Goal: Task Accomplishment & Management: Complete application form

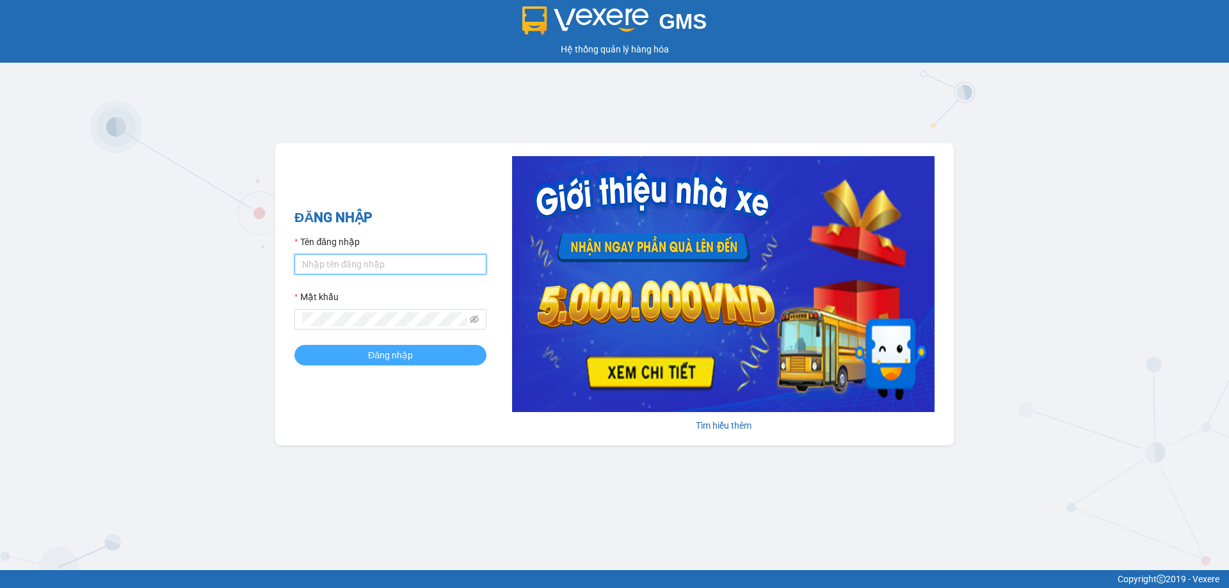
type input "phamthao.tienoanh"
click at [387, 363] on button "Đăng nhập" at bounding box center [390, 355] width 192 height 20
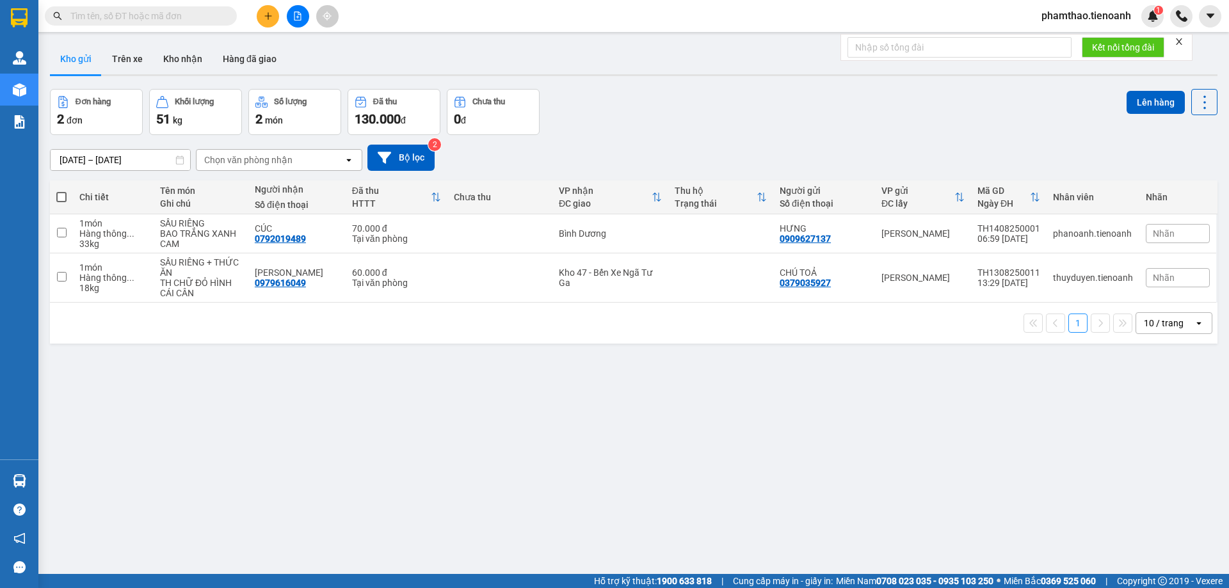
drag, startPoint x: 179, startPoint y: 63, endPoint x: 150, endPoint y: 6, distance: 63.5
click at [178, 61] on button "Kho nhận" at bounding box center [183, 59] width 60 height 31
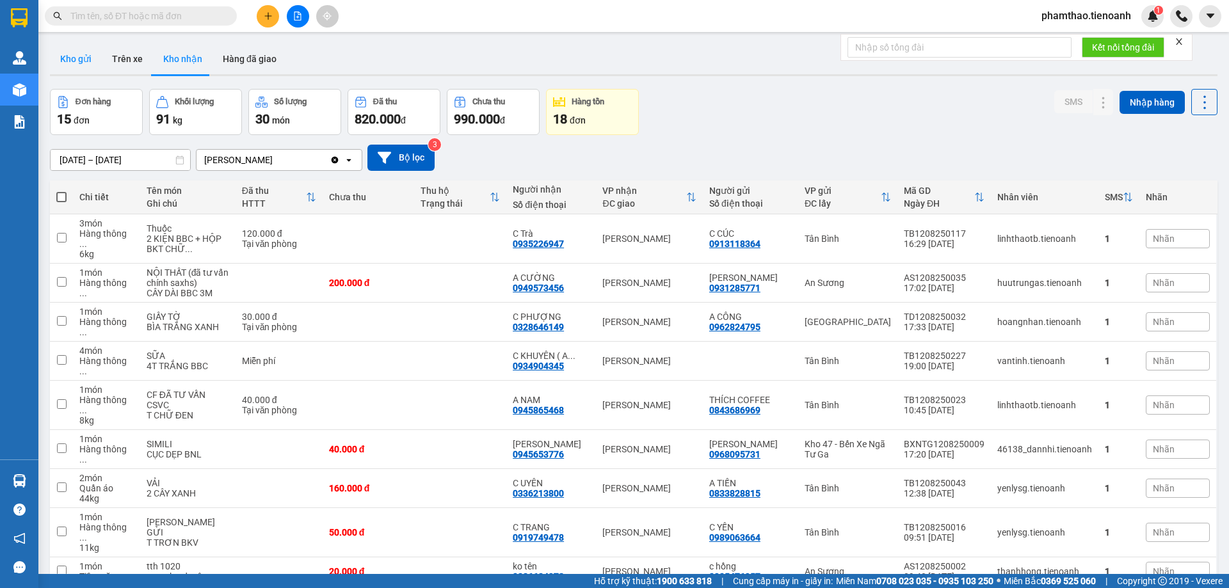
click at [95, 64] on button "Kho gửi" at bounding box center [76, 59] width 52 height 31
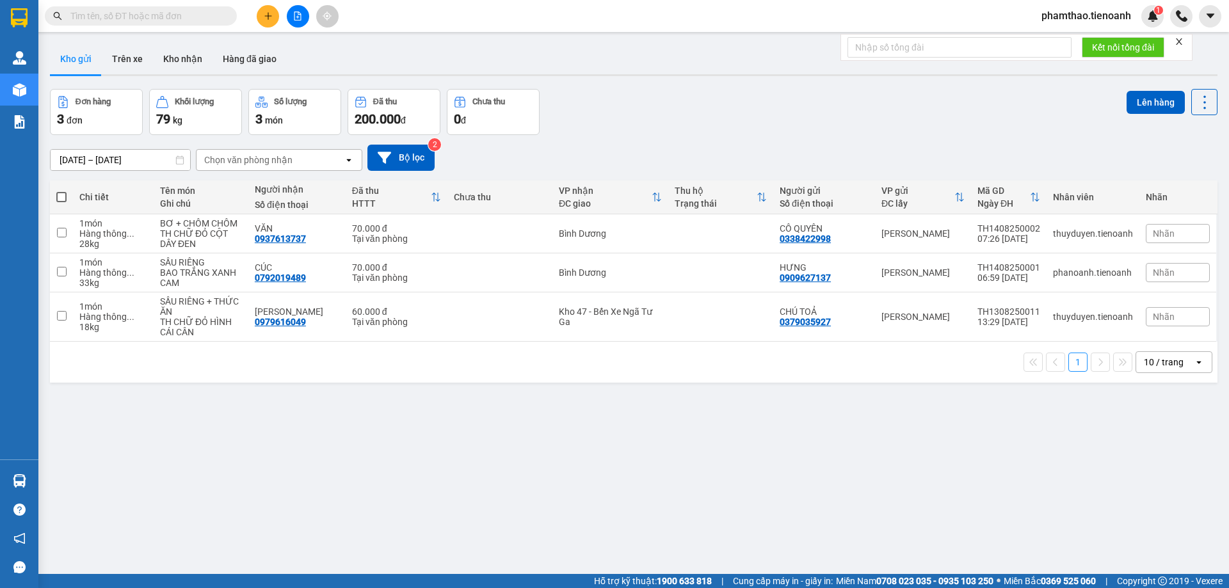
click at [174, 15] on input "text" at bounding box center [145, 16] width 151 height 14
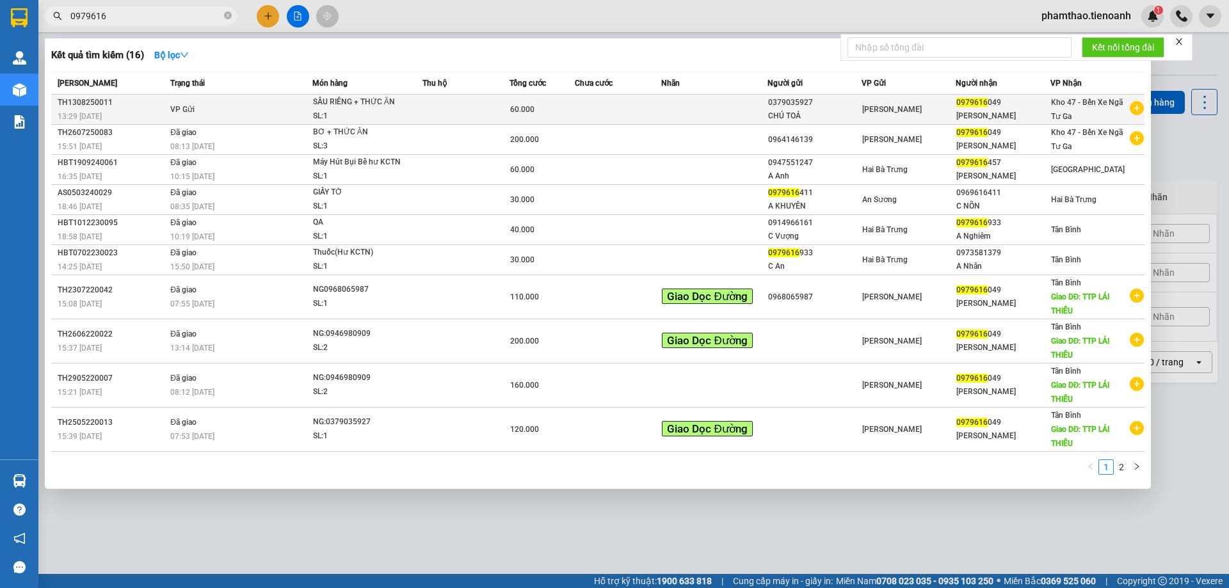
type input "0979616"
click at [454, 120] on td at bounding box center [465, 110] width 87 height 30
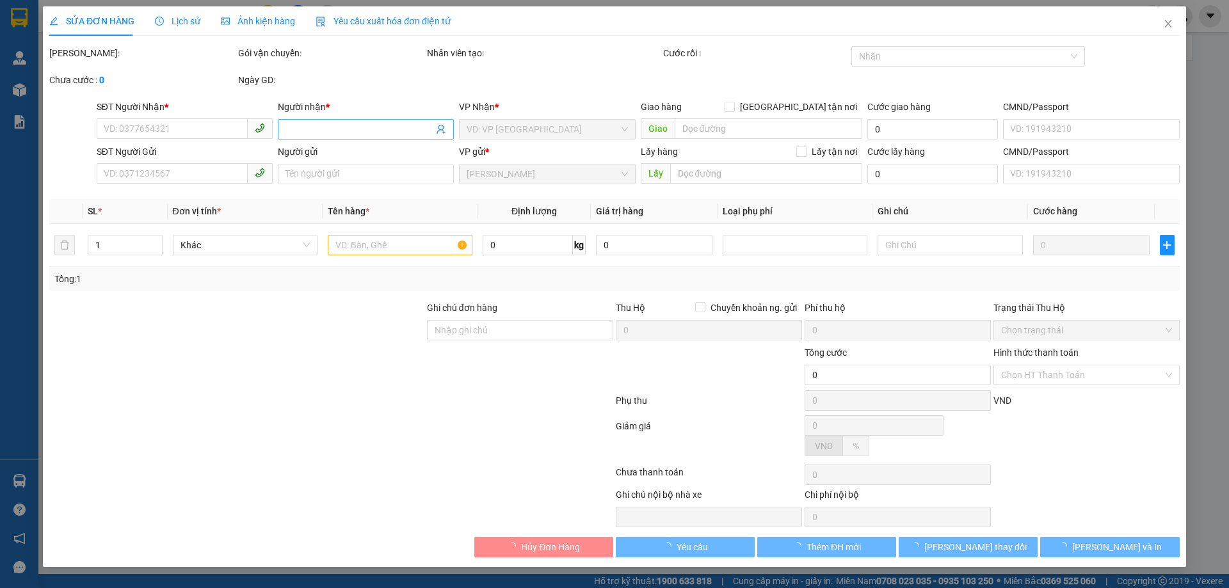
type input "0979616049"
type input "[PERSON_NAME]"
type input "0379035927"
type input "CHÚ TOẢ"
type input "60.000"
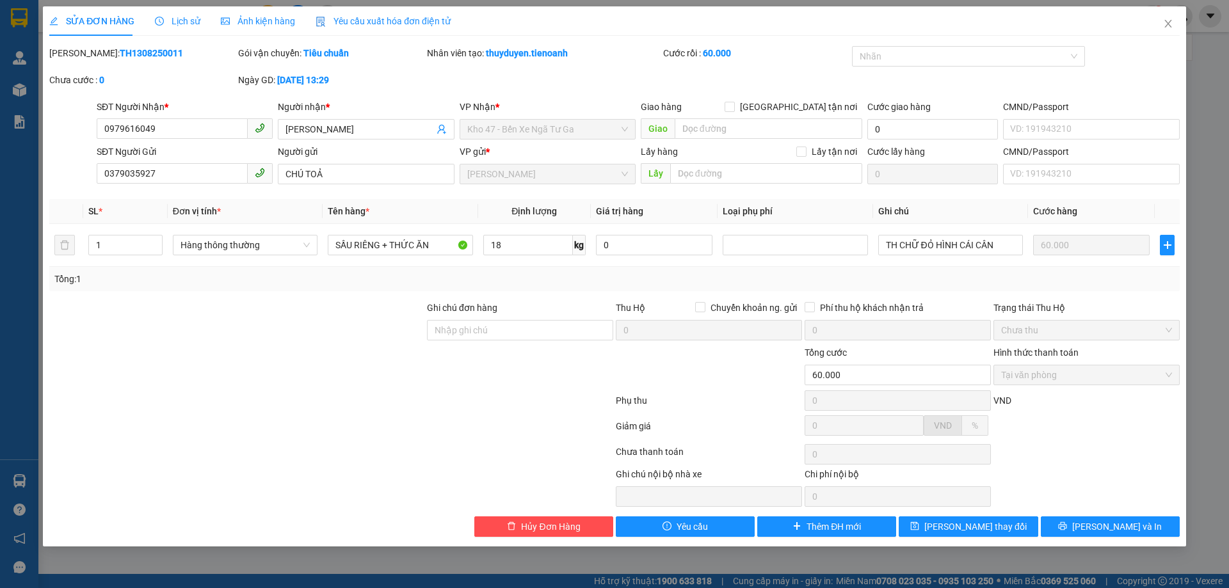
click at [176, 29] on div "Lịch sử" at bounding box center [177, 20] width 45 height 29
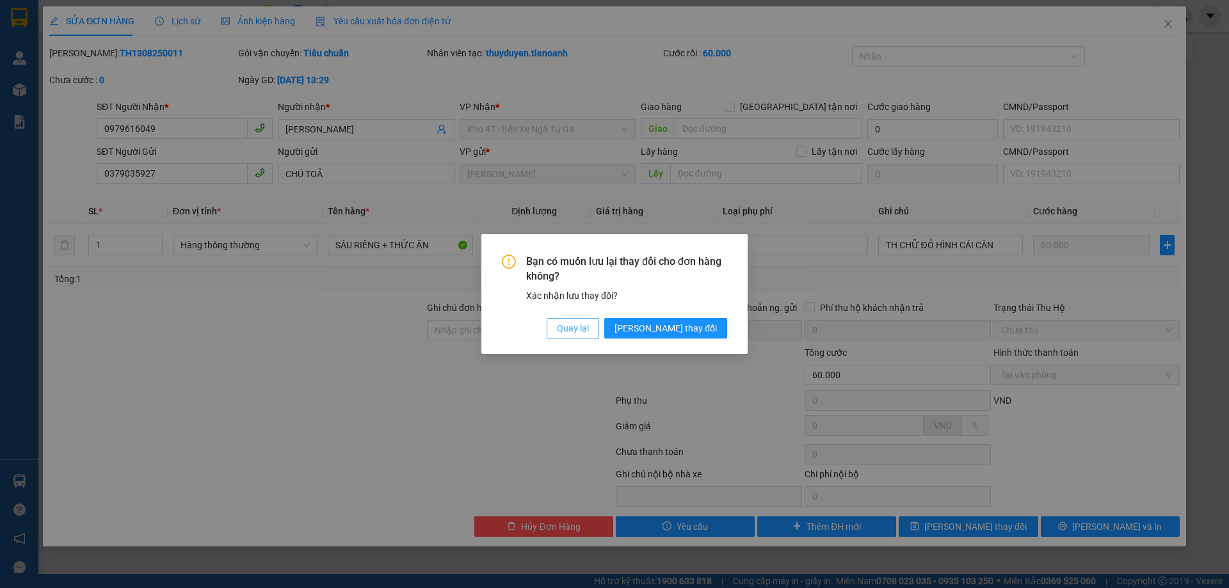
click at [589, 330] on span "Quay lại" at bounding box center [573, 328] width 32 height 14
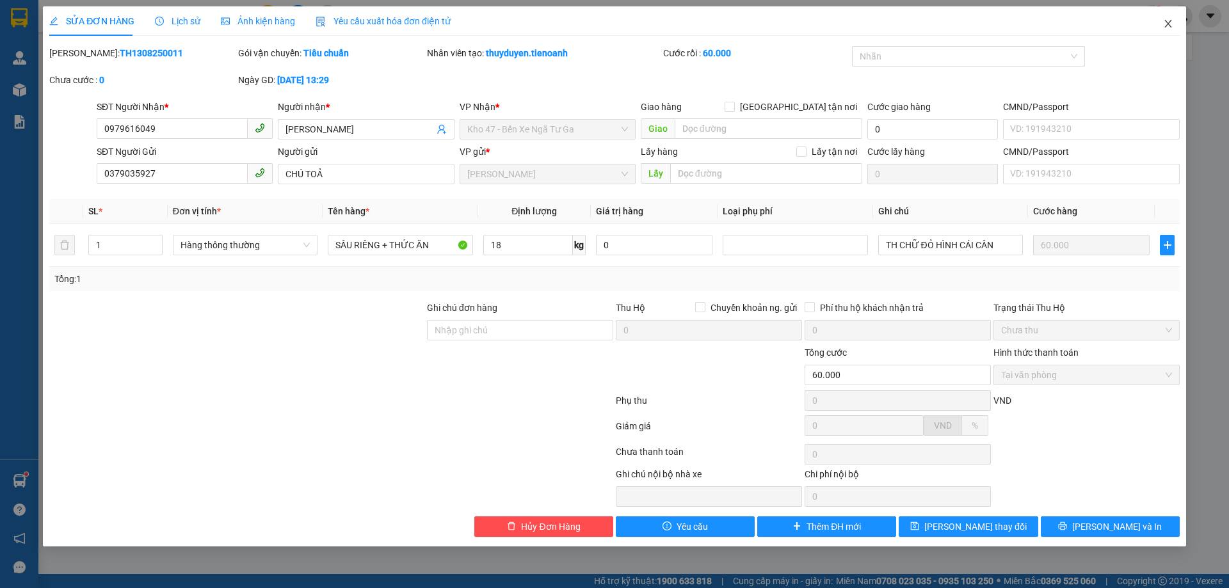
click at [1166, 26] on icon "close" at bounding box center [1167, 24] width 7 height 8
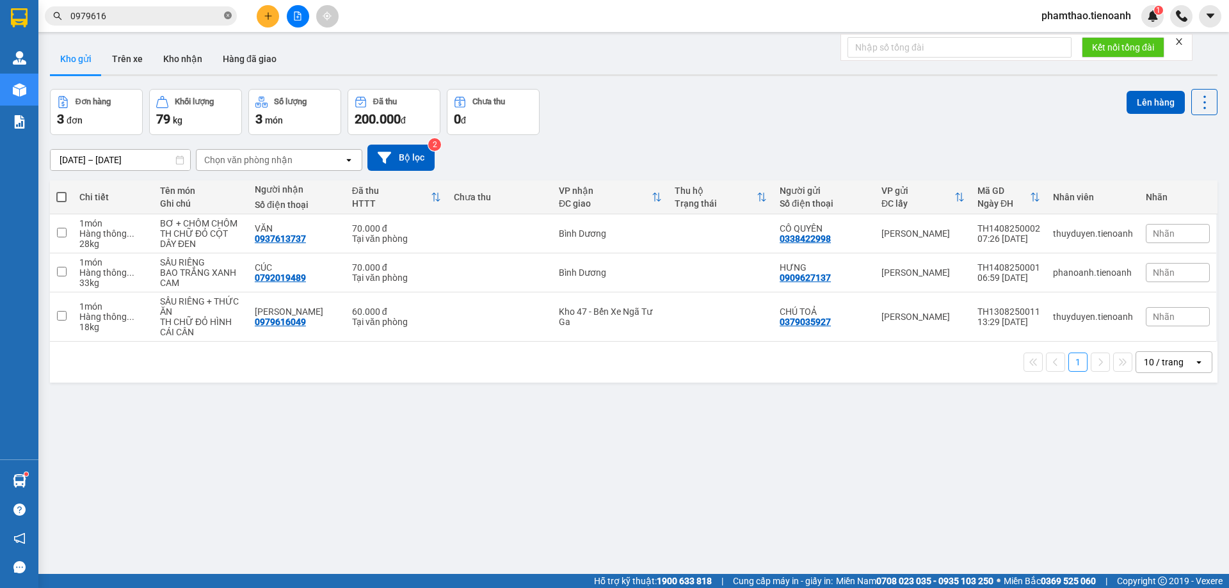
click at [228, 10] on span at bounding box center [228, 16] width 8 height 12
paste input "0932177928"
type input "0932177928"
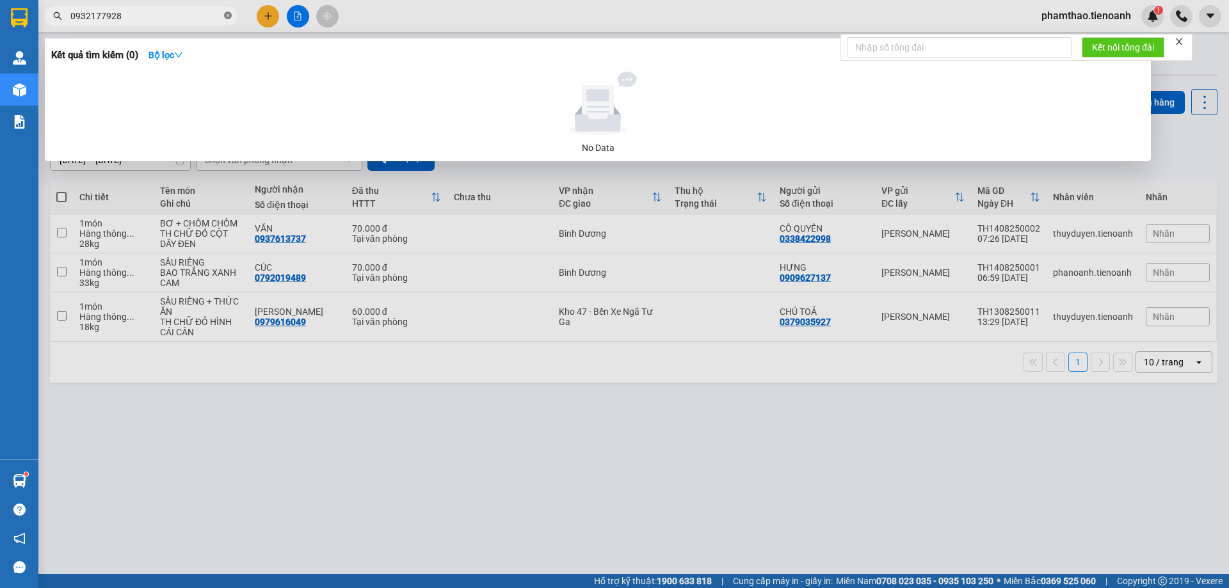
click at [227, 13] on icon "close-circle" at bounding box center [228, 16] width 8 height 8
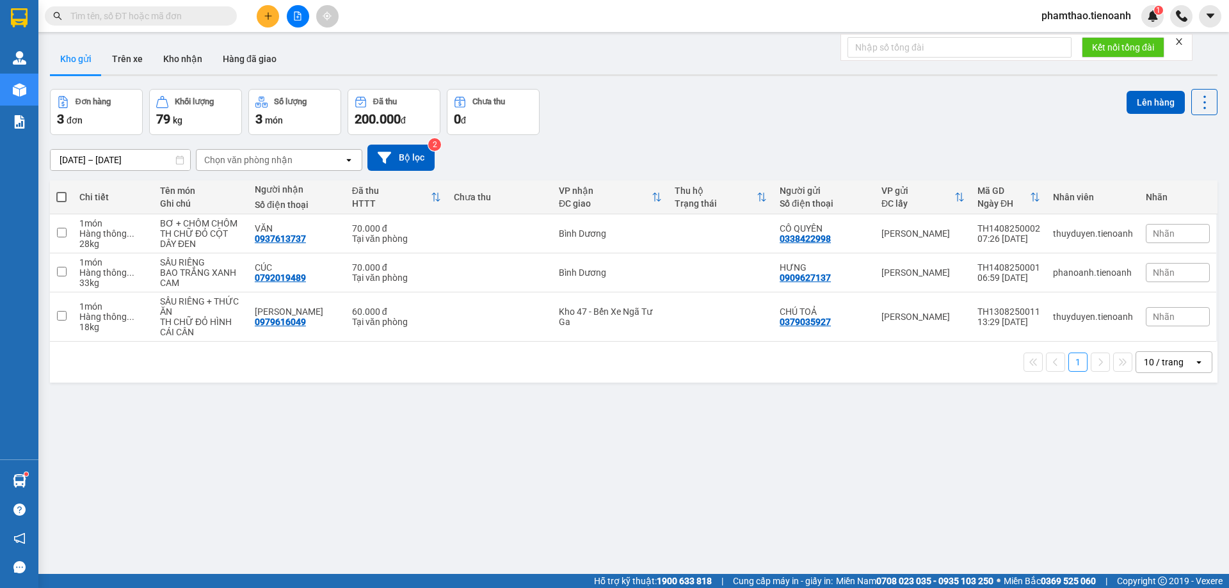
click at [107, 15] on input "text" at bounding box center [145, 16] width 151 height 14
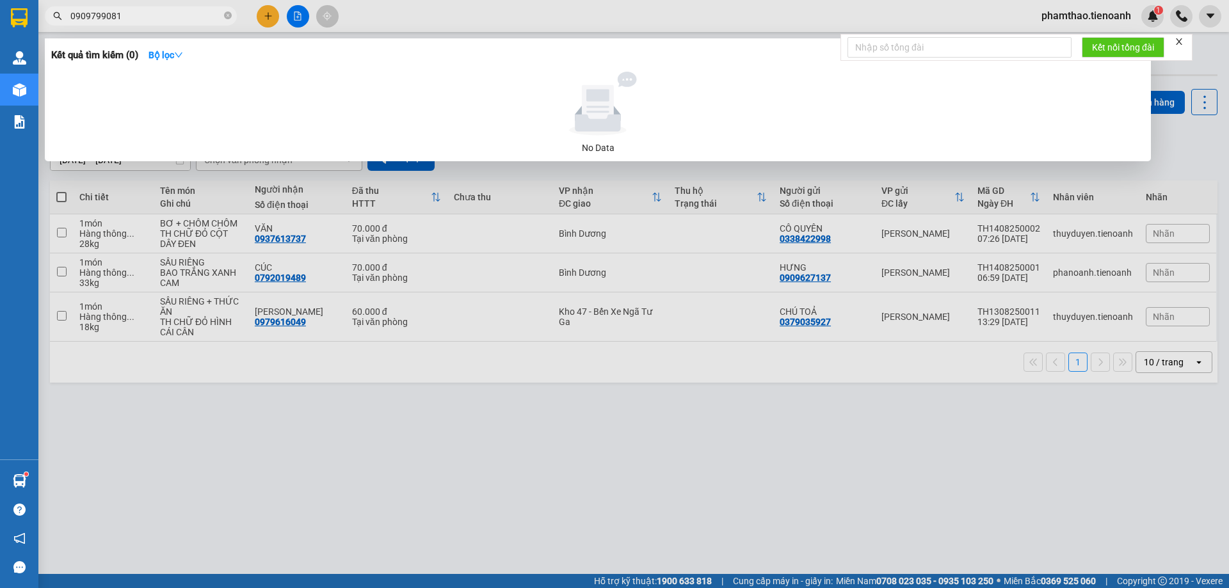
click at [148, 20] on input "0909799081" at bounding box center [145, 16] width 151 height 14
click at [99, 14] on input "0909799081" at bounding box center [145, 16] width 151 height 14
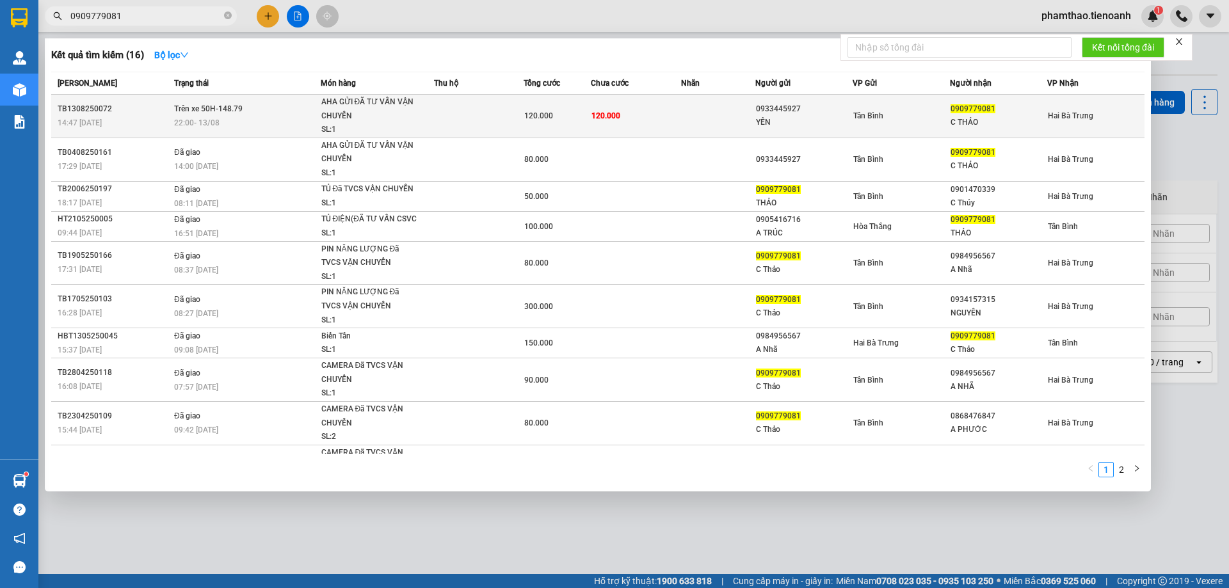
type input "0909779081"
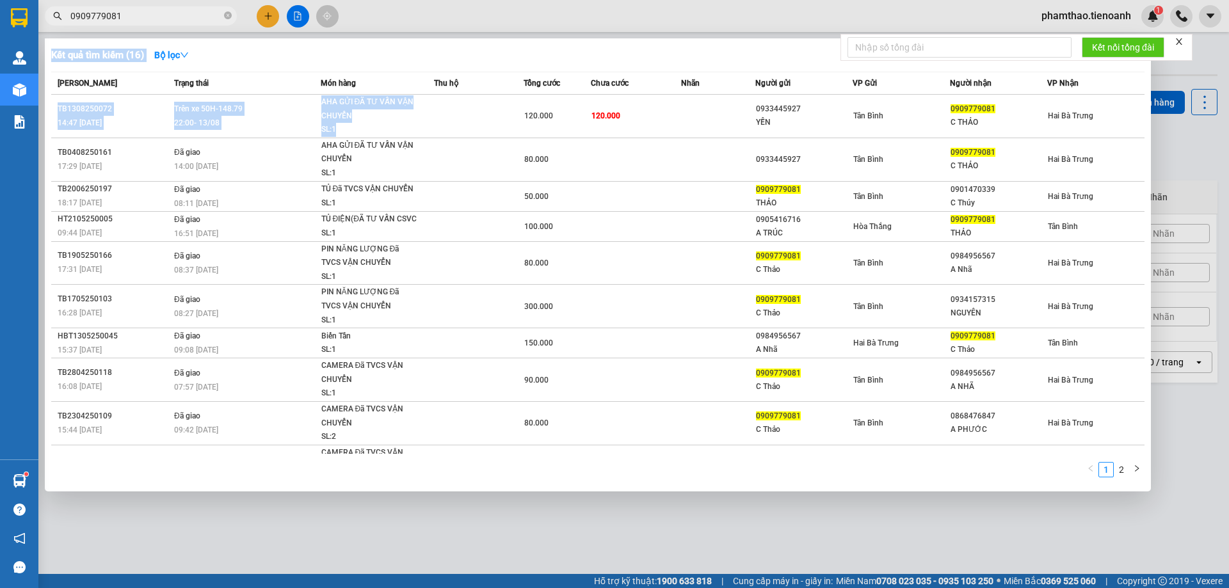
drag, startPoint x: 464, startPoint y: 118, endPoint x: 735, endPoint y: 31, distance: 284.5
click at [0, 16] on div "Kết quả tìm kiếm ( 16 ) Bộ lọc Mã ĐH Trạng thái Món hàng Thu hộ Tổng cước Chưa …" at bounding box center [0, 16] width 0 height 0
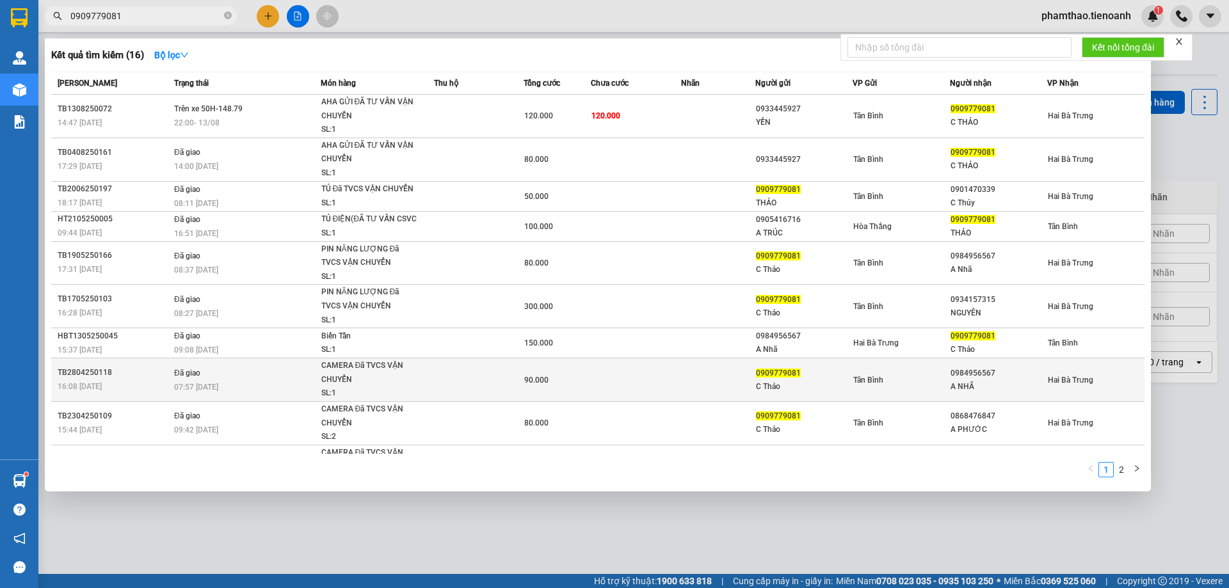
drag, startPoint x: 384, startPoint y: 484, endPoint x: 299, endPoint y: 392, distance: 125.4
click at [379, 483] on div "1 2" at bounding box center [597, 472] width 1093 height 23
